Goal: Task Accomplishment & Management: Complete application form

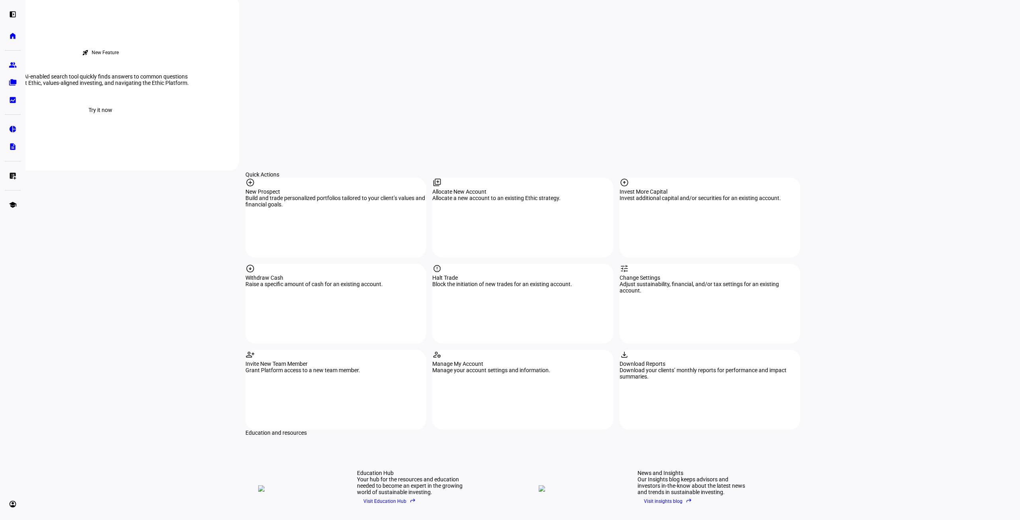
scroll to position [678, 0]
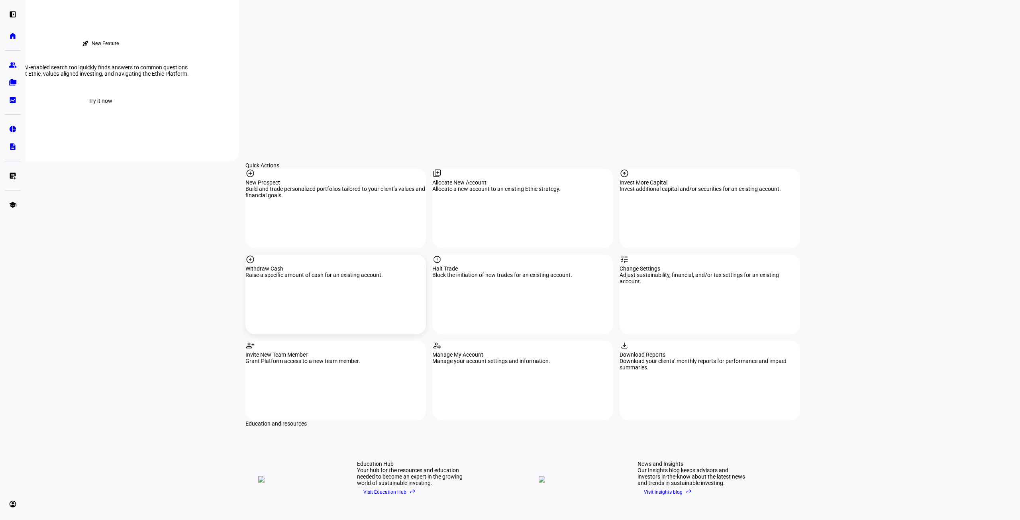
click at [273, 265] on div "Withdraw Cash" at bounding box center [335, 268] width 181 height 6
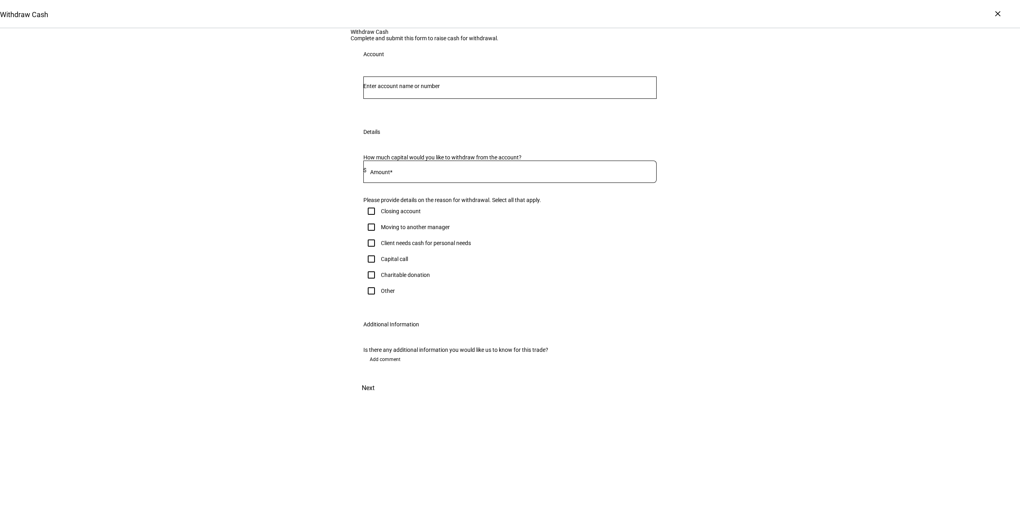
click at [376, 89] on input "Number" at bounding box center [509, 86] width 293 height 6
type input "[PERSON_NAME]"
drag, startPoint x: 397, startPoint y: 165, endPoint x: 333, endPoint y: 169, distance: 63.9
click at [333, 169] on div "Withdraw Cash Complete and submit this form to raise cash for withdrawal. Accou…" at bounding box center [510, 213] width 1020 height 369
type input "jordan"
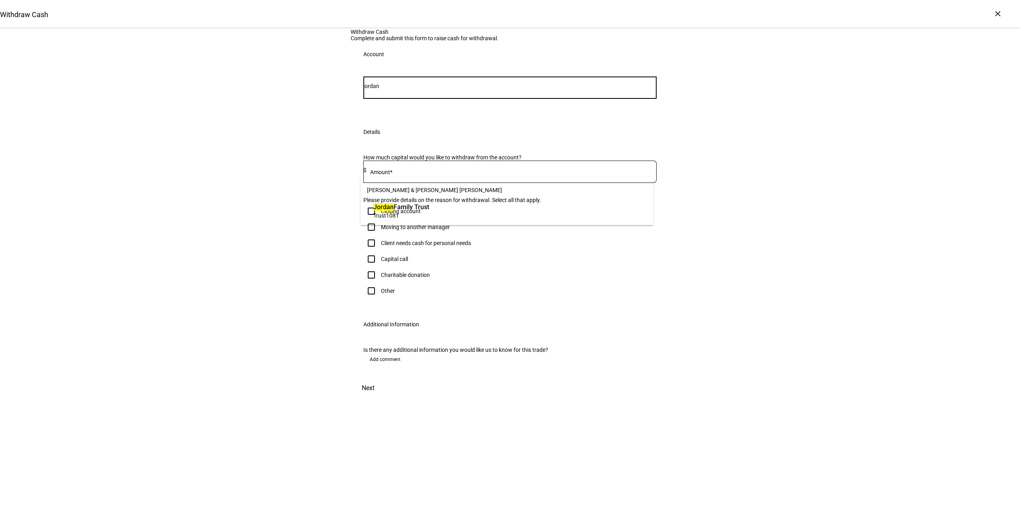
click at [402, 208] on span "Jordan Family Trust" at bounding box center [401, 206] width 56 height 9
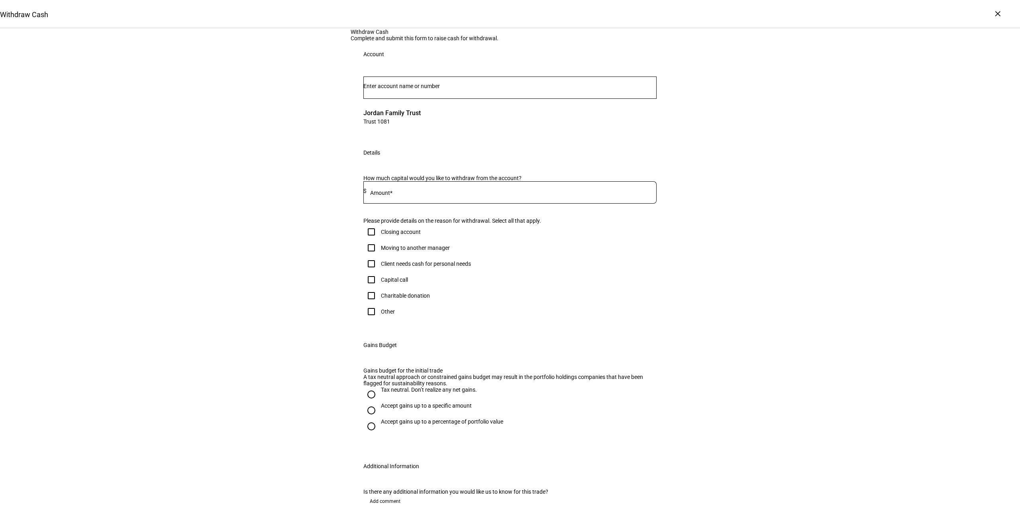
click at [414, 194] on input at bounding box center [512, 191] width 290 height 6
type input "100,000"
click at [371, 320] on input "Other" at bounding box center [371, 312] width 16 height 16
checkbox input "true"
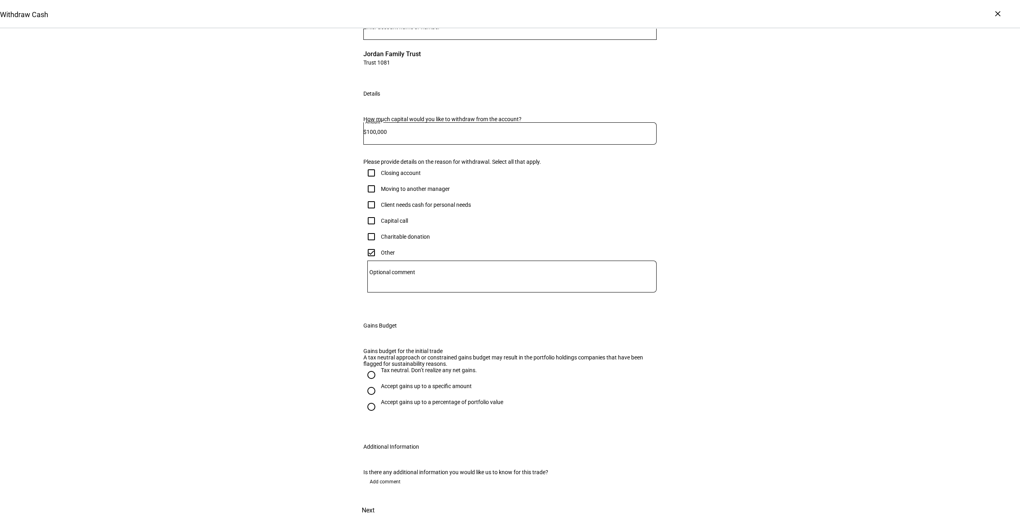
scroll to position [238, 0]
click at [390, 475] on span "Add comment" at bounding box center [385, 481] width 31 height 13
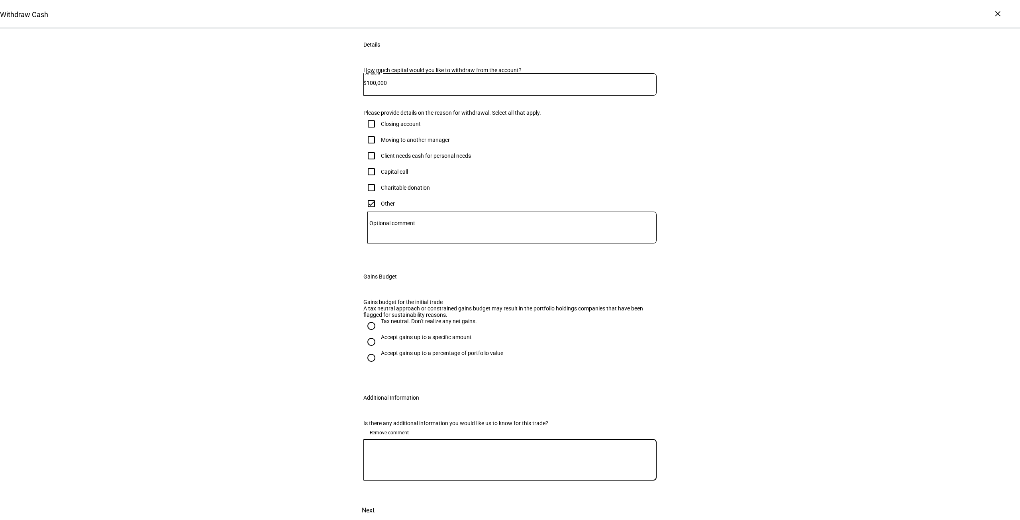
click at [389, 474] on textarea at bounding box center [509, 460] width 293 height 29
paste textarea "Per [PERSON_NAME], the client Financial Advisor's instructions whom I cc'd on t…"
type textarea "Per [PERSON_NAME], the client Financial Advisor's instructions whom I cc'd on t…"
click at [386, 501] on span at bounding box center [368, 510] width 35 height 19
